Goal: Task Accomplishment & Management: Use online tool/utility

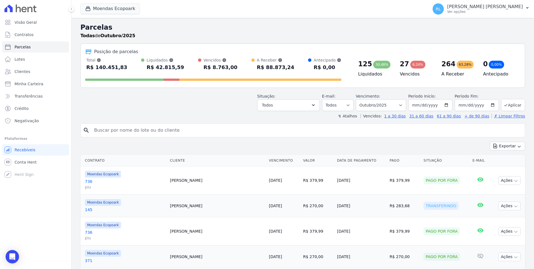
select select
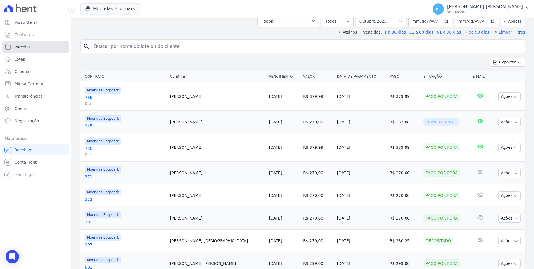
click at [45, 47] on link "Parcelas" at bounding box center [35, 46] width 67 height 11
select select
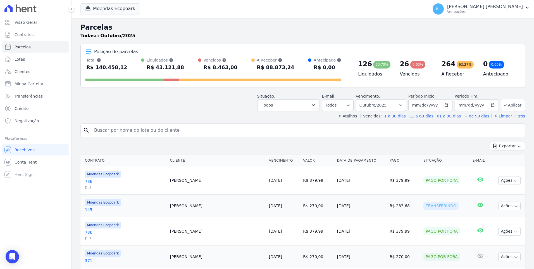
click at [116, 125] on input "search" at bounding box center [307, 130] width 432 height 11
type input "330"
select select
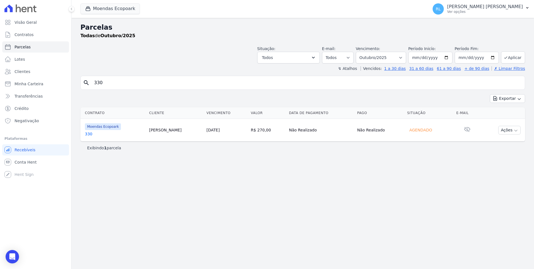
click at [92, 135] on link "330" at bounding box center [115, 134] width 60 height 6
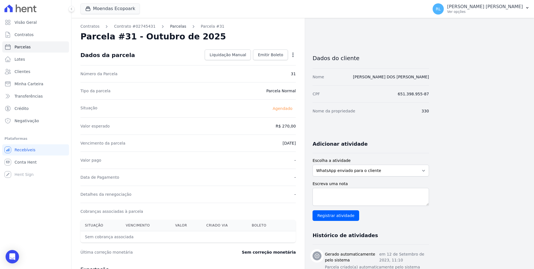
click at [170, 25] on link "Parcelas" at bounding box center [178, 26] width 16 height 6
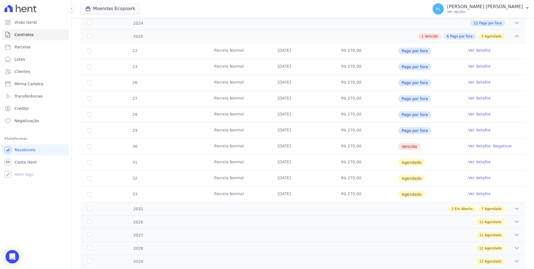
scroll to position [112, 0]
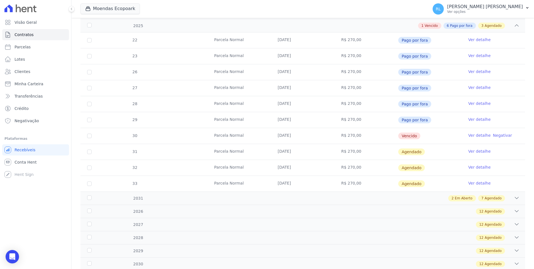
click at [468, 135] on link "Ver detalhe" at bounding box center [479, 135] width 22 height 6
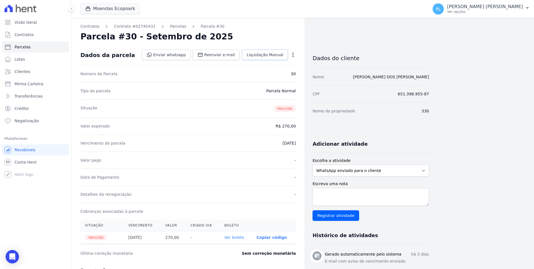
click at [280, 59] on link "Liquidação Manual" at bounding box center [265, 54] width 46 height 11
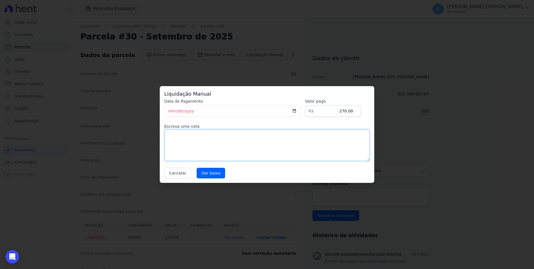
click at [166, 141] on textarea at bounding box center [267, 145] width 206 height 32
type textarea "pix"
click at [209, 170] on input "Dar baixa" at bounding box center [211, 173] width 28 height 11
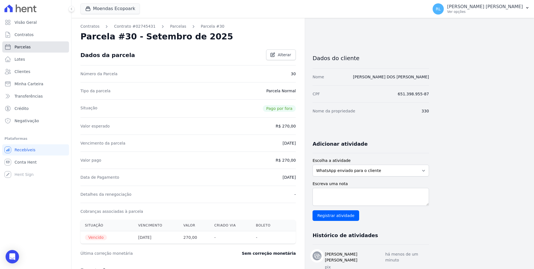
click at [33, 47] on link "Parcelas" at bounding box center [35, 46] width 67 height 11
select select
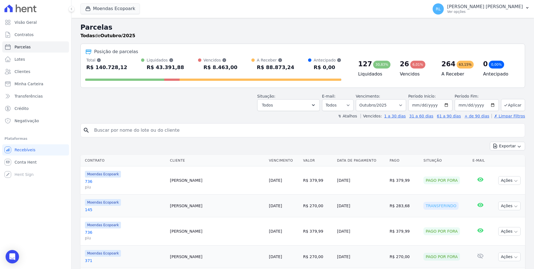
click at [118, 132] on input "search" at bounding box center [307, 130] width 432 height 11
type input "329"
select select
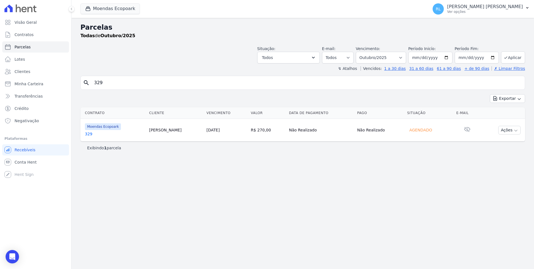
click at [88, 133] on link "329" at bounding box center [115, 134] width 60 height 6
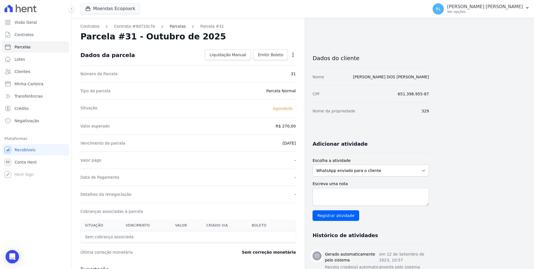
click at [170, 28] on link "Parcelas" at bounding box center [178, 26] width 16 height 6
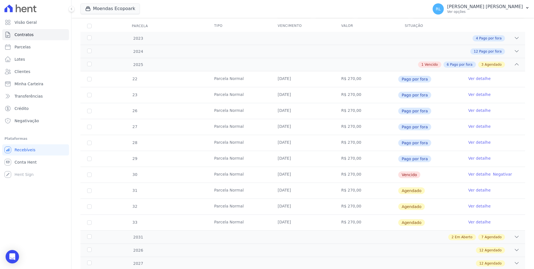
scroll to position [84, 0]
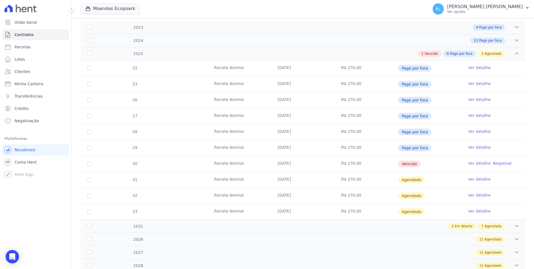
click at [476, 163] on link "Ver detalhe" at bounding box center [479, 163] width 22 height 6
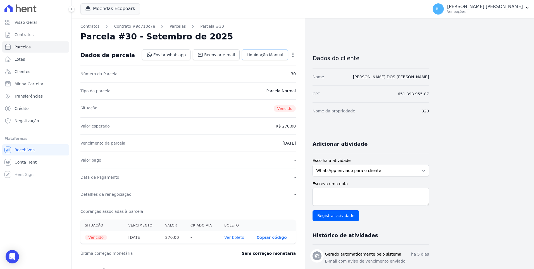
click at [270, 57] on span "Liquidação Manual" at bounding box center [265, 55] width 37 height 6
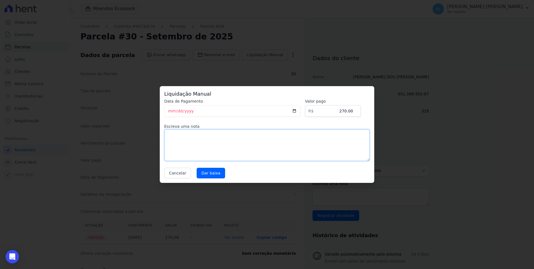
click at [181, 139] on textarea at bounding box center [267, 145] width 206 height 32
type textarea "pix"
click at [209, 171] on input "Dar baixa" at bounding box center [211, 173] width 28 height 11
